Goal: Task Accomplishment & Management: Use online tool/utility

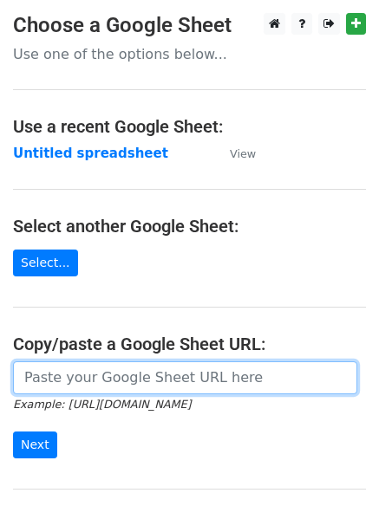
click at [52, 384] on input "url" at bounding box center [185, 377] width 344 height 33
type input "[URL][DOMAIN_NAME]"
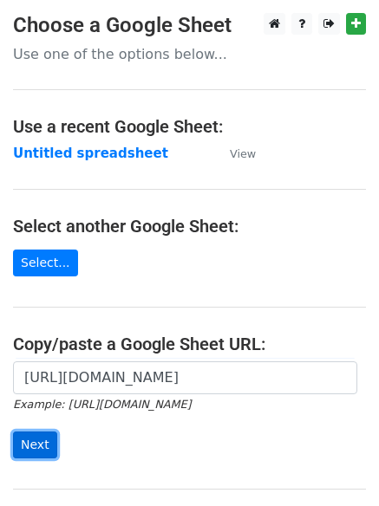
click at [24, 446] on input "Next" at bounding box center [35, 445] width 44 height 27
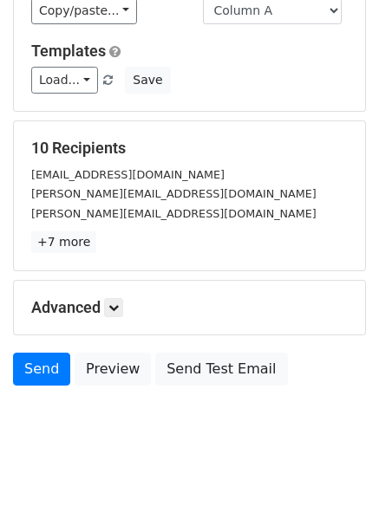
scroll to position [167, 0]
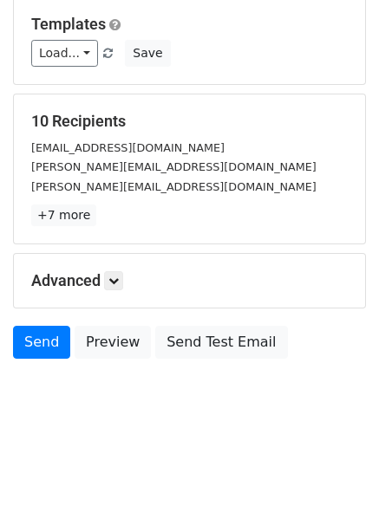
click at [127, 277] on h5 "Advanced" at bounding box center [189, 280] width 316 height 19
click at [119, 282] on icon at bounding box center [113, 281] width 10 height 10
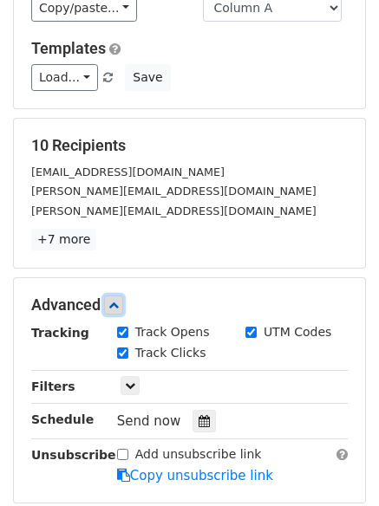
scroll to position [337, 0]
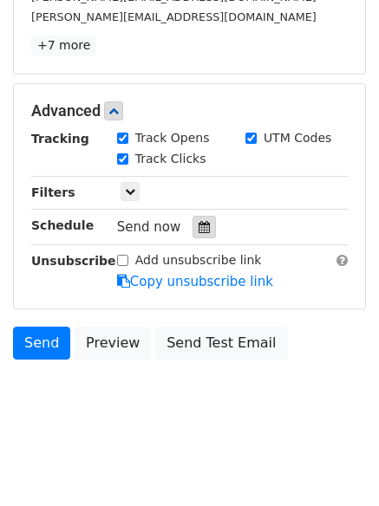
click at [192, 225] on div at bounding box center [203, 227] width 23 height 23
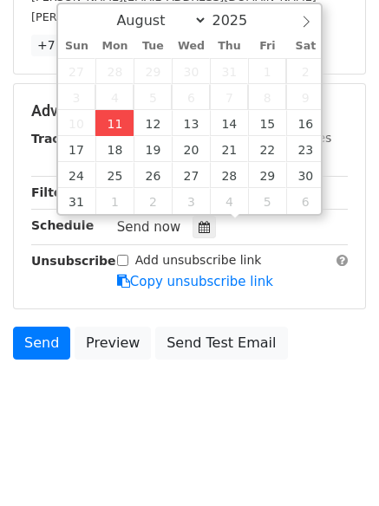
type input "2025-08-11 14:31"
type input "02"
type input "31"
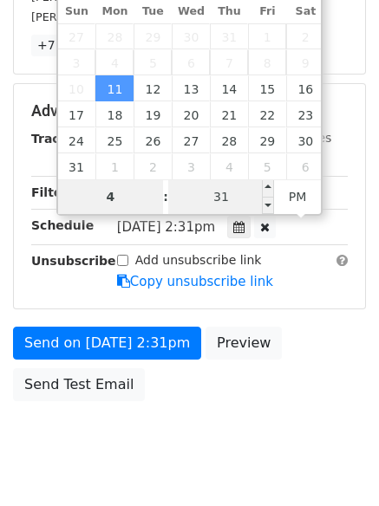
type input "4"
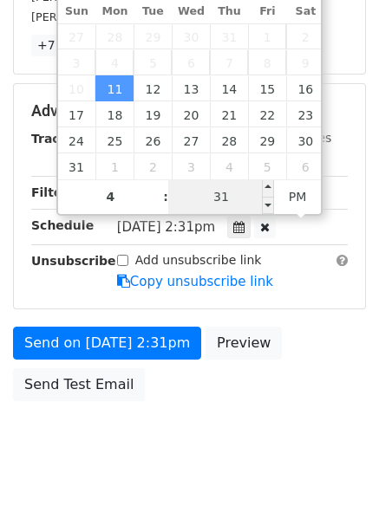
type input "2025-08-11 16:31"
type input "04"
click at [204, 204] on input "31" at bounding box center [221, 196] width 106 height 35
type input "0"
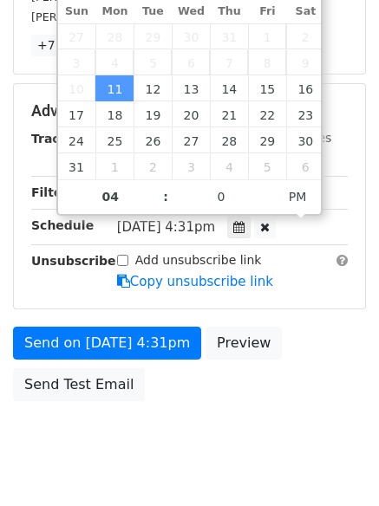
type input "2025-08-11 16:00"
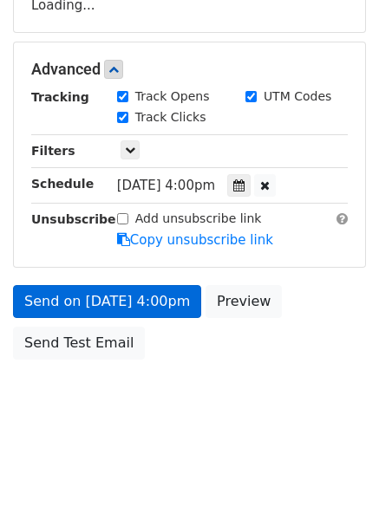
scroll to position [379, 0]
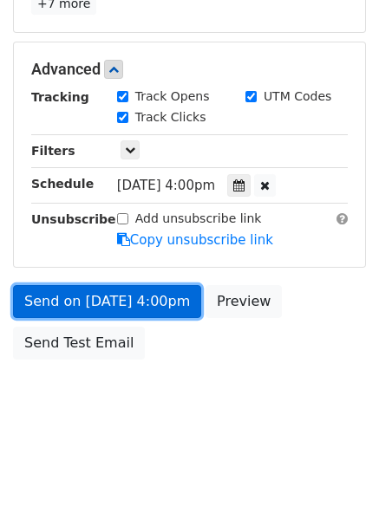
click at [71, 298] on link "Send on Aug 11 at 4:00pm" at bounding box center [107, 301] width 188 height 33
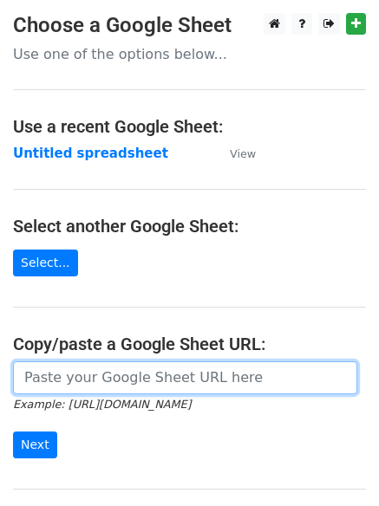
click at [75, 379] on input "url" at bounding box center [185, 377] width 344 height 33
type input "[URL][DOMAIN_NAME]"
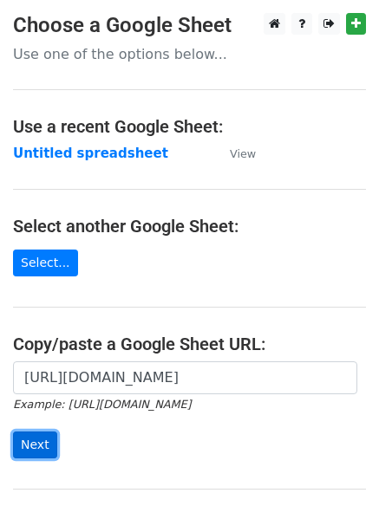
click at [25, 445] on input "Next" at bounding box center [35, 445] width 44 height 27
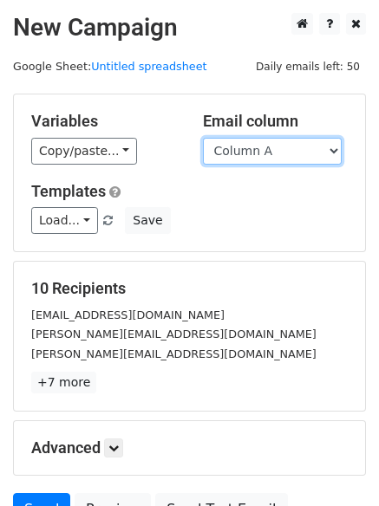
click at [332, 147] on select "Column A Column B Column C" at bounding box center [272, 151] width 139 height 27
select select "Column B"
click at [203, 138] on select "Column A Column B Column C" at bounding box center [272, 151] width 139 height 27
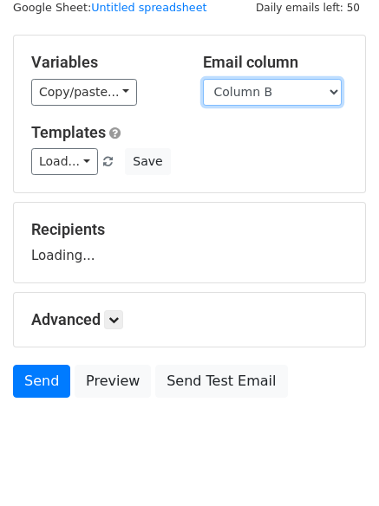
scroll to position [98, 0]
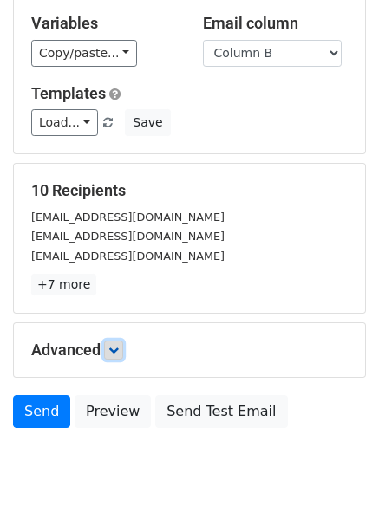
click at [119, 351] on icon at bounding box center [113, 350] width 10 height 10
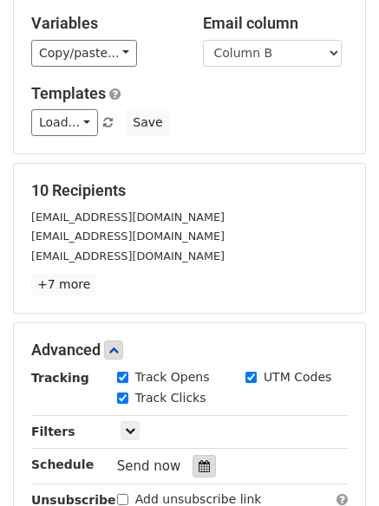
click at [198, 463] on icon at bounding box center [203, 466] width 11 height 12
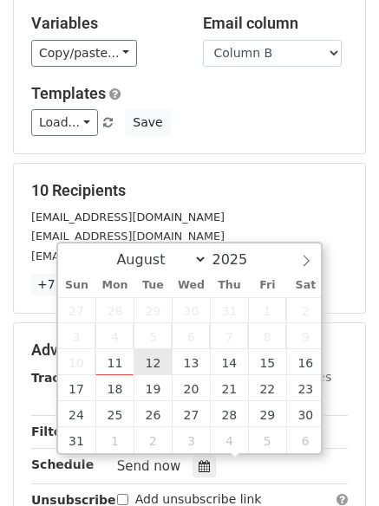
type input "2025-08-12 12:00"
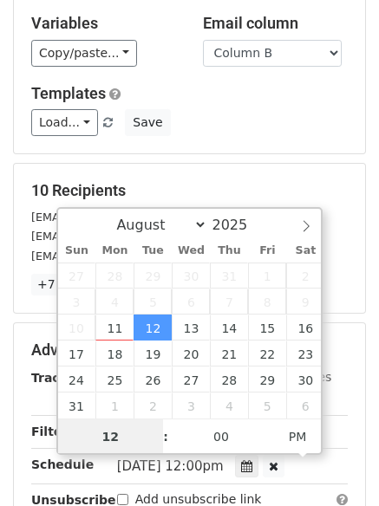
scroll to position [1, 0]
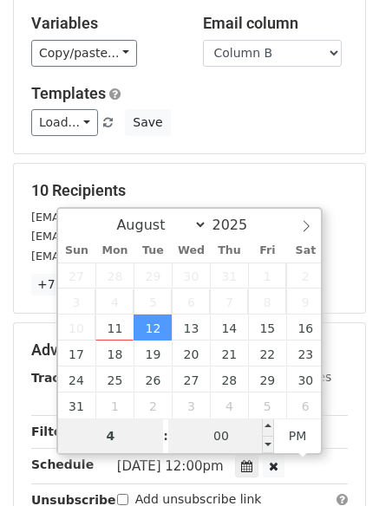
type input "4"
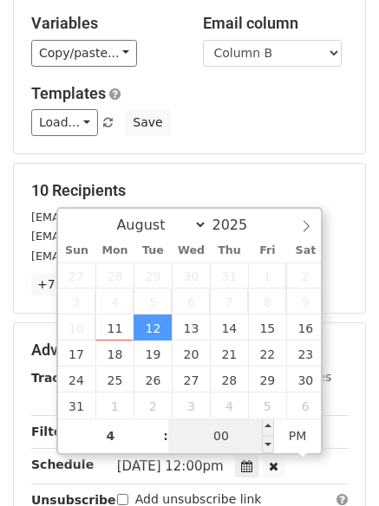
type input "2025-08-12 16:00"
type input "04"
click at [217, 431] on input "00" at bounding box center [221, 436] width 106 height 35
type input "4"
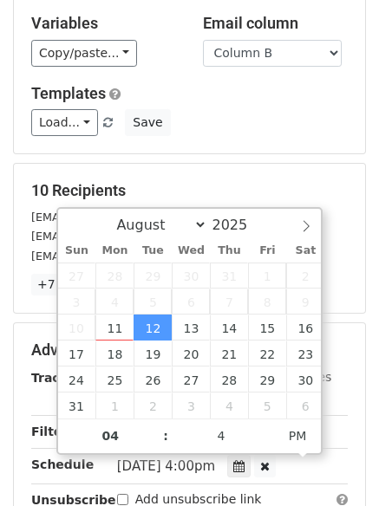
type input "2025-08-12 16:04"
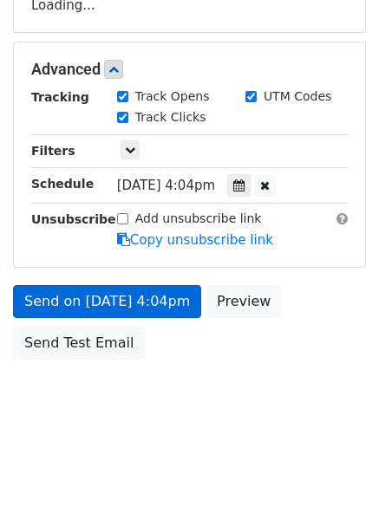
scroll to position [379, 0]
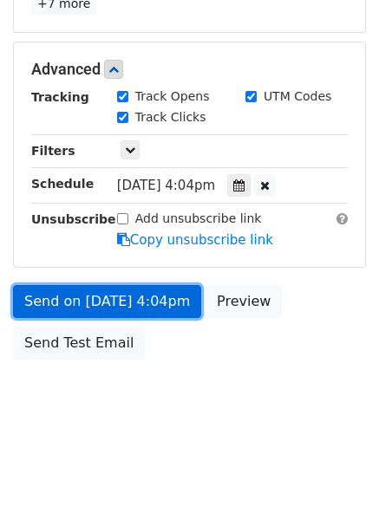
click at [85, 295] on link "Send on Aug 12 at 4:04pm" at bounding box center [107, 301] width 188 height 33
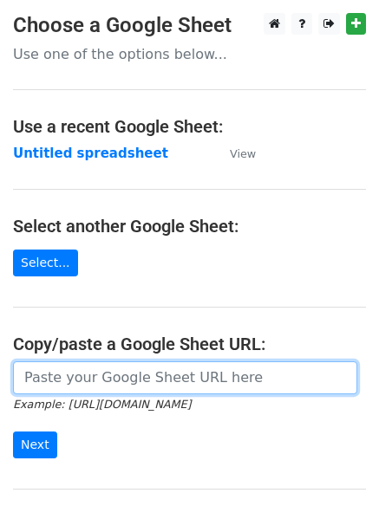
click at [102, 375] on input "url" at bounding box center [185, 377] width 344 height 33
type input "https://docs.google.com/spreadsheets/d/1NJq8cvA5F8bKtRZdSliIV8MULLrW0TMNKAKsVdw…"
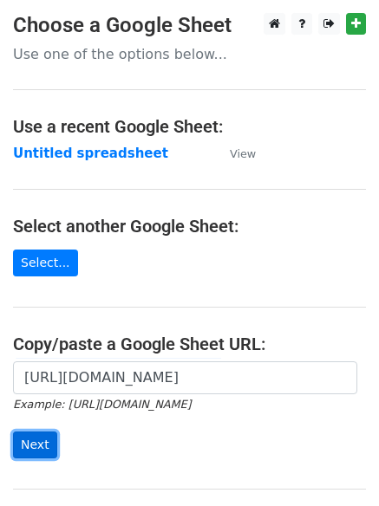
click at [31, 445] on input "Next" at bounding box center [35, 445] width 44 height 27
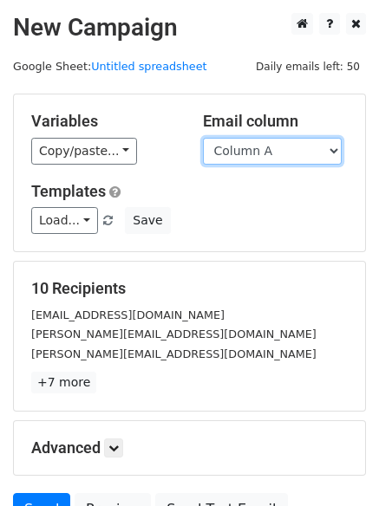
click at [333, 152] on select "Column A Column B Column C" at bounding box center [272, 151] width 139 height 27
select select "Column C"
click at [203, 138] on select "Column A Column B Column C" at bounding box center [272, 151] width 139 height 27
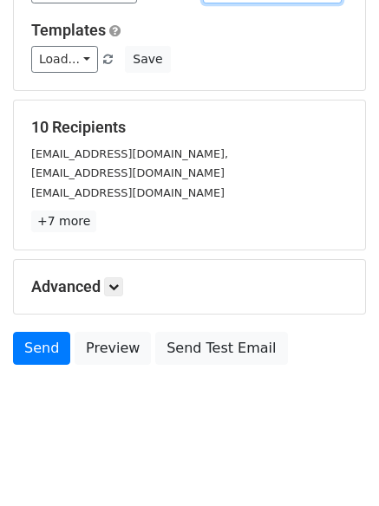
scroll to position [167, 0]
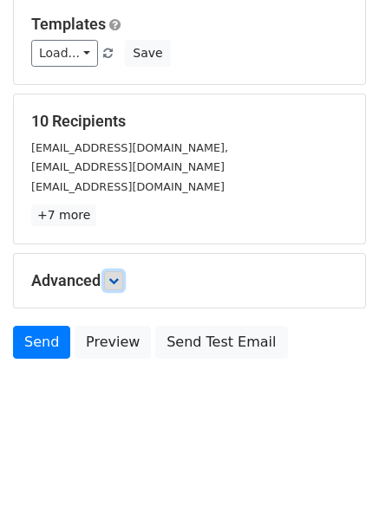
click at [114, 284] on icon at bounding box center [113, 281] width 10 height 10
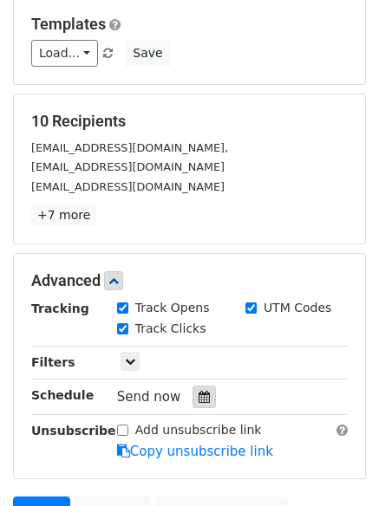
click at [198, 394] on icon at bounding box center [203, 397] width 11 height 12
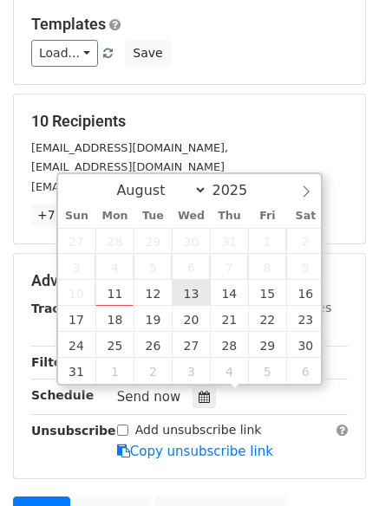
type input "[DATE] 12:00"
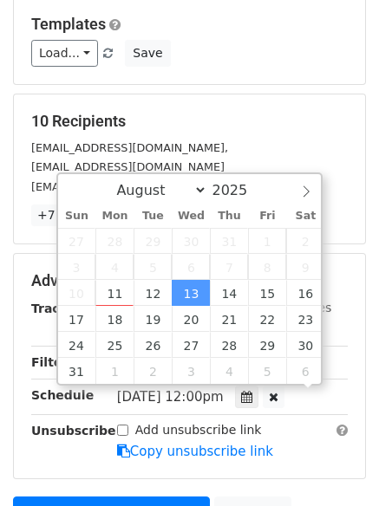
scroll to position [1, 0]
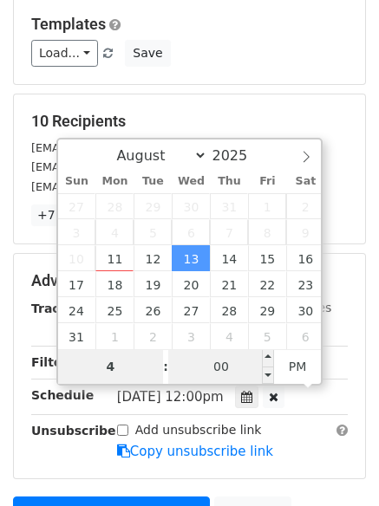
type input "4"
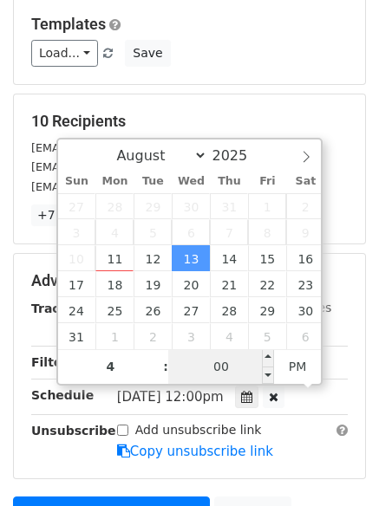
type input "[DATE] 16:00"
type input "04"
click at [221, 365] on input "00" at bounding box center [221, 366] width 106 height 35
type input "8"
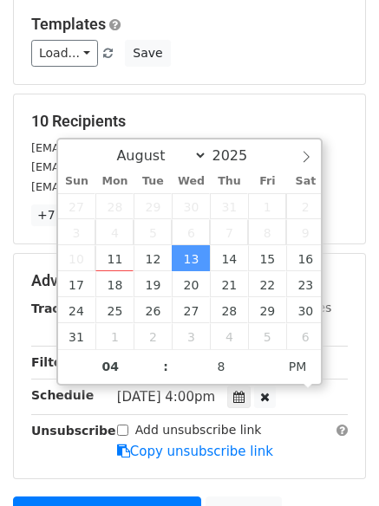
type input "[DATE] 16:08"
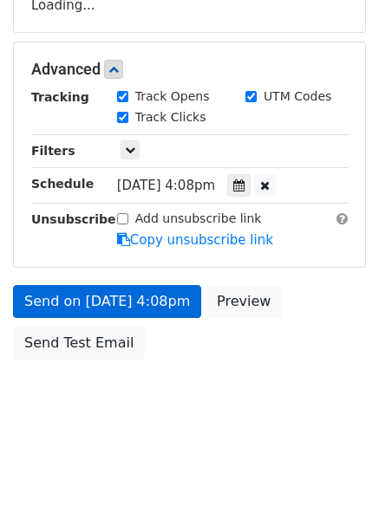
scroll to position [379, 0]
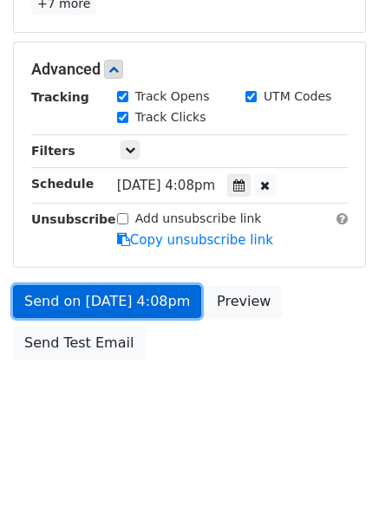
click at [65, 299] on link "Send on [DATE] 4:08pm" at bounding box center [107, 301] width 188 height 33
